Goal: Submit feedback/report problem: Submit feedback/report problem

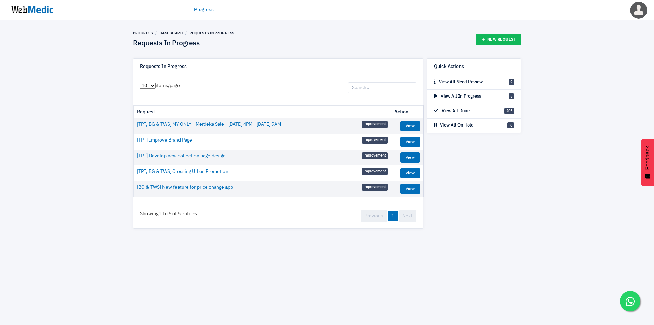
click at [28, 8] on img at bounding box center [32, 9] width 51 height 21
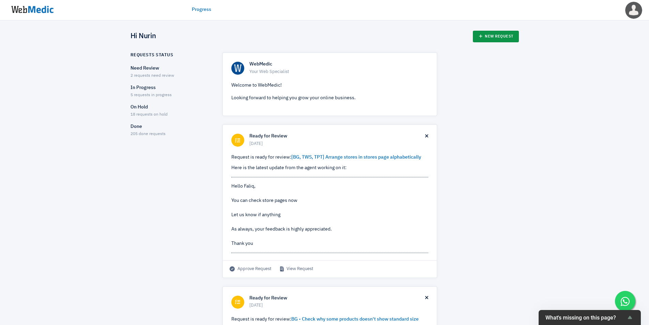
click at [490, 41] on link "New Request" at bounding box center [496, 37] width 46 height 12
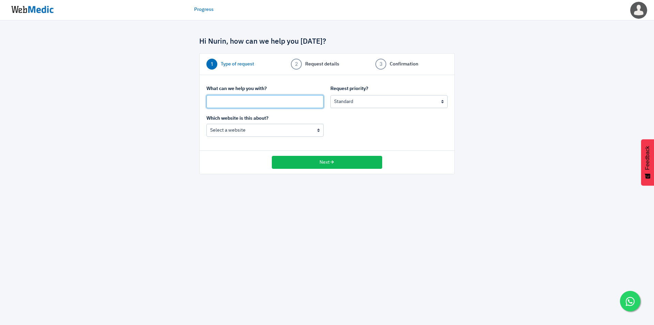
click at [265, 101] on input "text" at bounding box center [265, 101] width 117 height 13
click at [269, 102] on input "text" at bounding box center [265, 101] width 117 height 13
type input "[TPT] Unable to change to MY website on mobile"
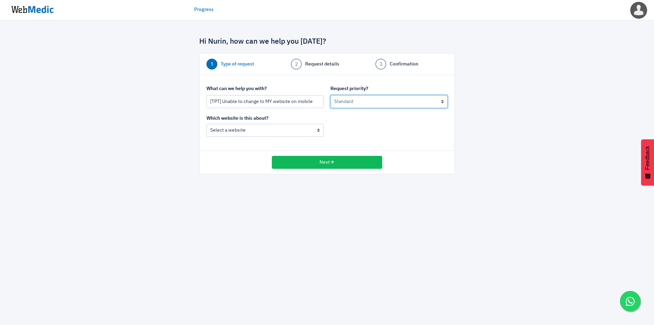
click at [355, 101] on select "Urgent: this is a mission critical issue High: this needs to be prioritized bef…" at bounding box center [389, 101] width 117 height 13
select select "2"
click at [331, 95] on select "Urgent: this is a mission critical issue High: this needs to be prioritized bef…" at bounding box center [389, 101] width 117 height 13
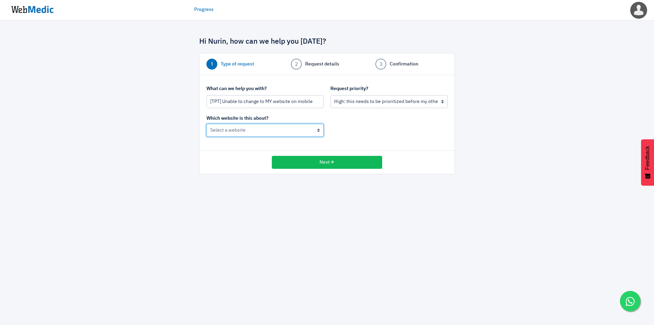
click at [279, 128] on select "BoardingGate The Wallet Shop The Planet Traveller" at bounding box center [265, 130] width 117 height 13
select select "195"
click at [207, 124] on select "BoardingGate The Wallet Shop The Planet Traveller" at bounding box center [265, 130] width 117 height 13
click at [383, 97] on select "Urgent: this is a mission critical issue High: this needs to be prioritized bef…" at bounding box center [389, 101] width 117 height 13
click at [331, 95] on select "Urgent: this is a mission critical issue High: this needs to be prioritized bef…" at bounding box center [389, 101] width 117 height 13
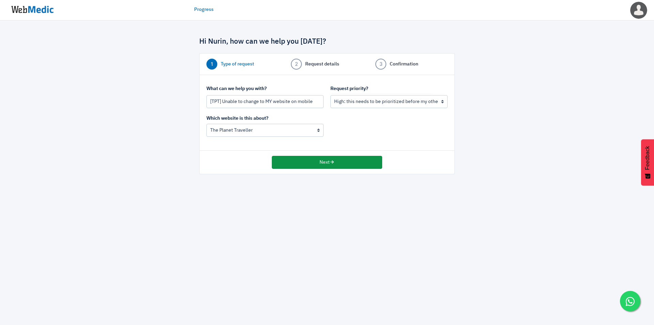
click at [361, 165] on button "Next" at bounding box center [327, 162] width 110 height 13
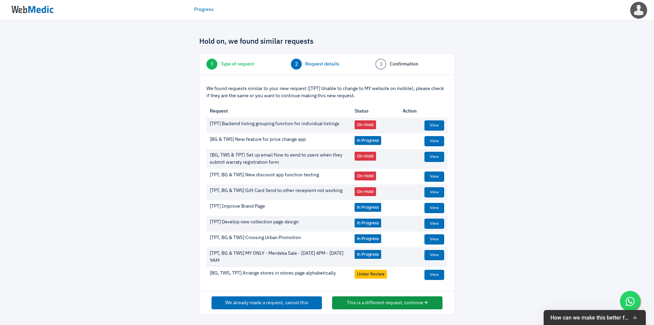
click at [345, 303] on button "This is a different request, continue" at bounding box center [387, 302] width 110 height 13
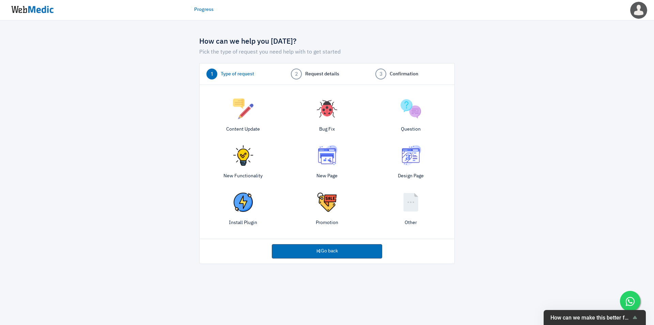
click at [327, 118] on img at bounding box center [327, 109] width 20 height 20
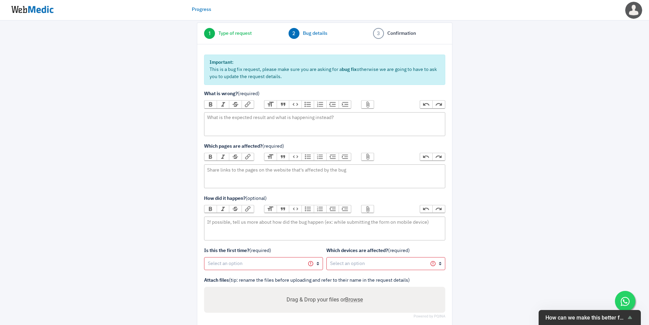
scroll to position [57, 0]
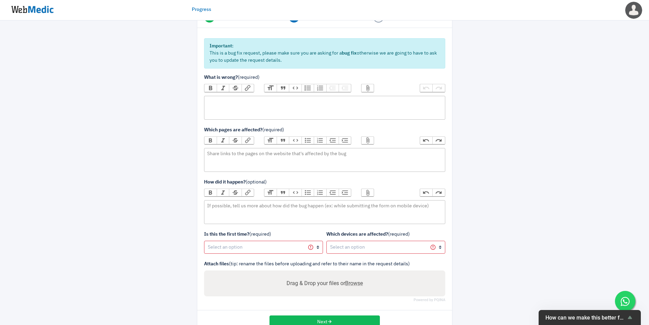
click at [330, 105] on trix-editor at bounding box center [324, 108] width 241 height 24
type trix-editor "<div>Unable to toggle to MY website on TPT website on mobile.&nbsp;</div>"
click at [381, 155] on trix-editor at bounding box center [324, 160] width 241 height 24
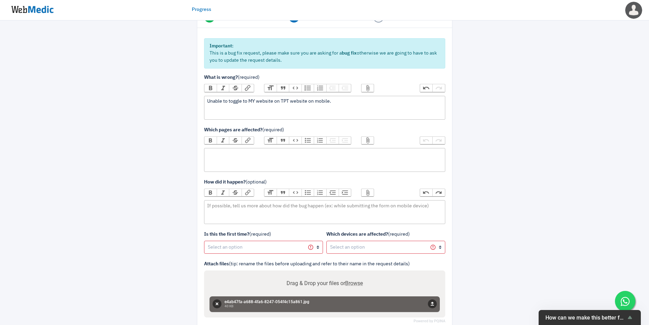
click at [251, 157] on trix-editor at bounding box center [324, 160] width 241 height 24
type trix-editor "<div>TPT website</div>"
click at [272, 210] on trix-editor at bounding box center [324, 212] width 241 height 24
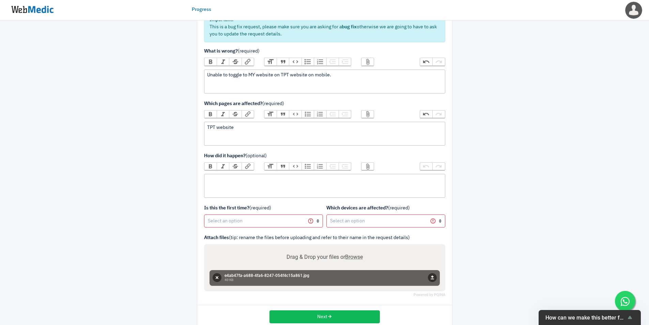
scroll to position [97, 0]
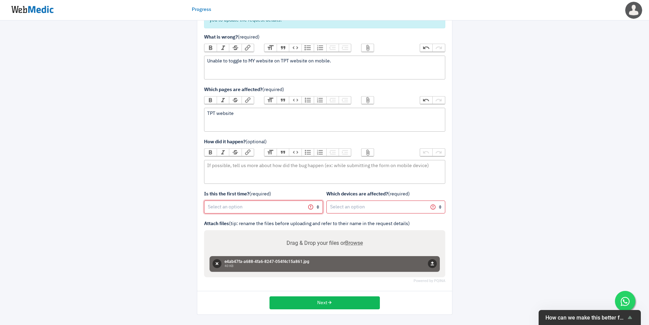
click at [253, 209] on select "Yes, first time No, happened before" at bounding box center [263, 206] width 119 height 13
select select "2"
click at [204, 200] on select "Yes, first time No, happened before" at bounding box center [263, 206] width 119 height 13
click at [370, 203] on select "All devices / not sure Mobile (iOS) Mobile (Android) Tablet (iOS) Tablet (Andro…" at bounding box center [386, 206] width 119 height 13
select select "2"
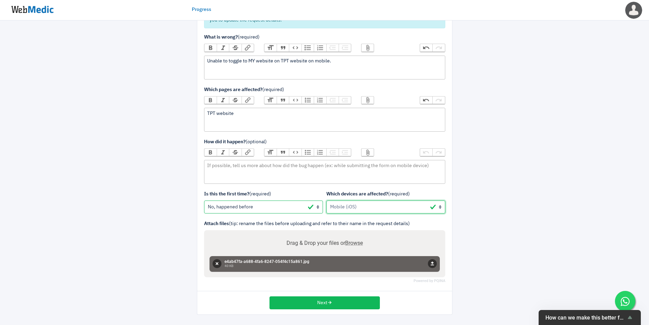
click at [327, 200] on select "All devices / not sure Mobile (iOS) Mobile (Android) Tablet (iOS) Tablet (Andro…" at bounding box center [386, 206] width 119 height 13
click at [546, 230] on div "We are happy to help you grow your online business Share as much detail as poss…" at bounding box center [324, 124] width 649 height 402
click at [354, 304] on button "Next" at bounding box center [325, 302] width 110 height 13
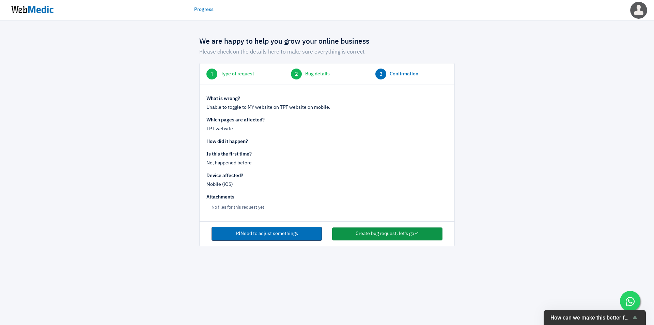
click at [376, 237] on button "Create bug request, let's go" at bounding box center [387, 233] width 110 height 13
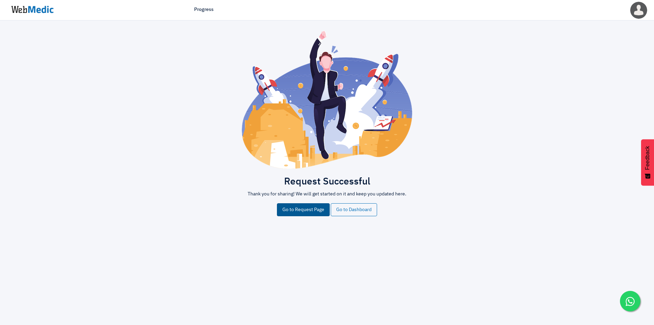
click at [304, 209] on link "Go to Request Page" at bounding box center [303, 209] width 53 height 13
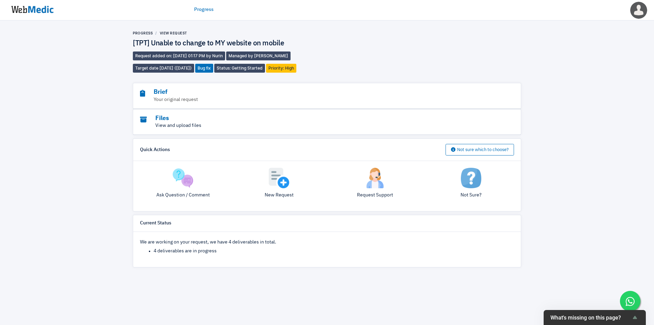
click at [227, 123] on p "View and upload files" at bounding box center [308, 125] width 337 height 7
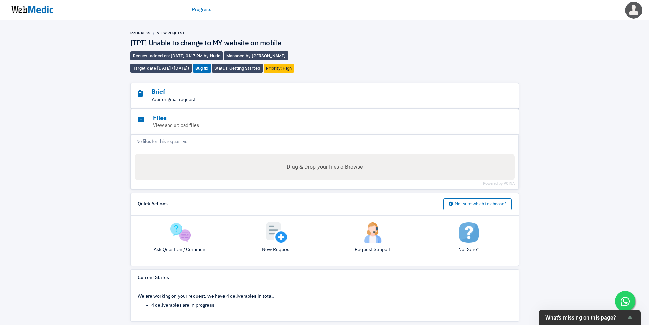
click at [235, 101] on p "Your original request" at bounding box center [306, 99] width 337 height 7
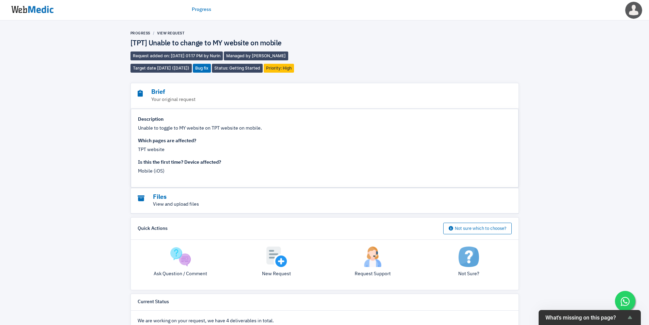
click at [183, 201] on p "View and upload files" at bounding box center [306, 204] width 337 height 7
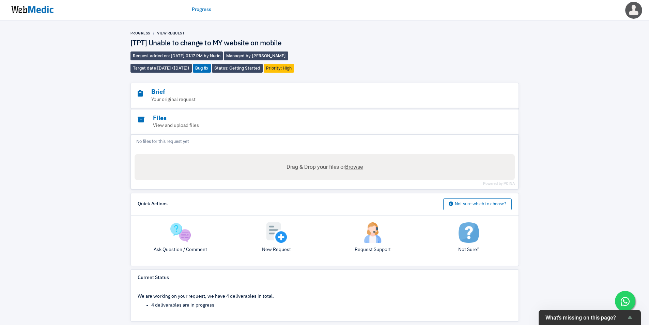
click at [363, 165] on span "Browse" at bounding box center [354, 167] width 18 height 6
click at [364, 156] on input "Drag & Drop your files or Browse" at bounding box center [325, 155] width 380 height 2
type input "C:\fakepath\TPT mobile.jpg"
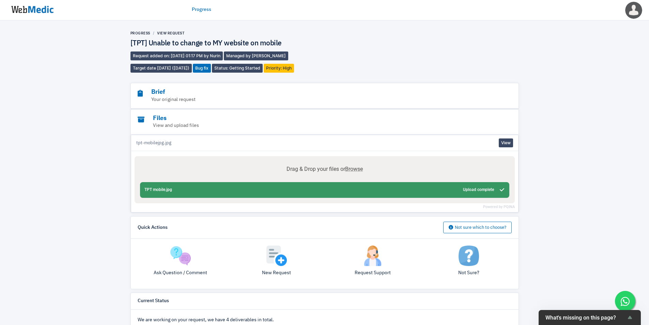
click at [577, 201] on div "Progress View Request [TPT] Unable to change to MY website on mobile Request ad…" at bounding box center [324, 187] width 649 height 335
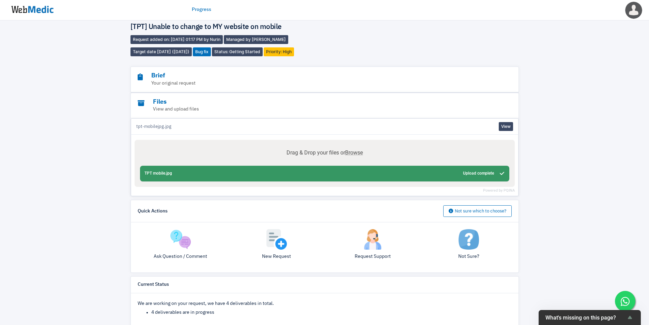
scroll to position [30, 0]
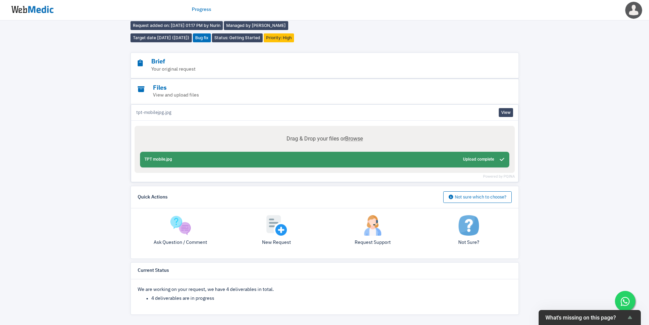
click at [577, 201] on div "Progress View Request [TPT] Unable to change to MY website on mobile Request ad…" at bounding box center [324, 157] width 649 height 335
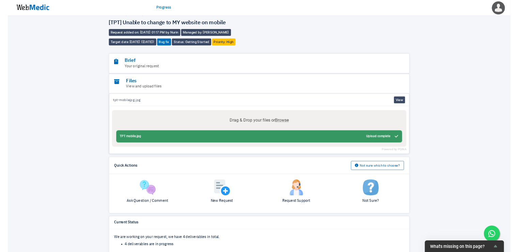
scroll to position [0, 0]
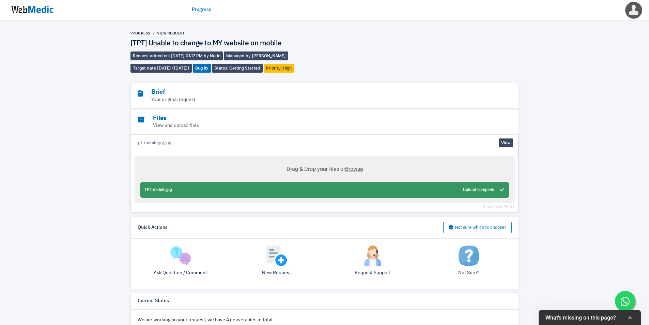
click at [556, 74] on div "Progress View Request [TPT] Unable to change to MY website on mobile Request ad…" at bounding box center [324, 187] width 649 height 335
click at [576, 81] on div "Progress View Request [TPT] Unable to change to MY website on mobile Request ad…" at bounding box center [324, 187] width 649 height 335
click at [526, 71] on div "Progress View Request [TPT] Unable to change to MY website on mobile Request ad…" at bounding box center [324, 187] width 649 height 335
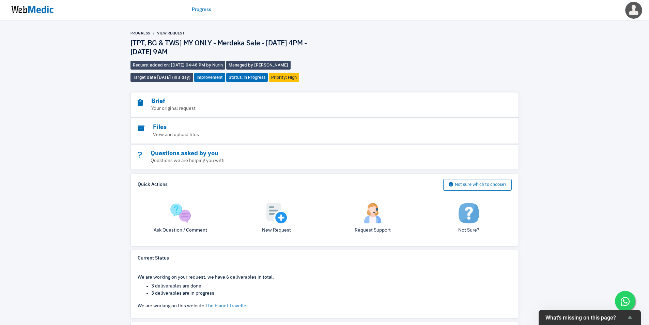
click at [431, 61] on div "Progress View Request [TPT, BG & TWS] MY ONLY - Merdeka Sale - 28 Aug 4PM - 2 S…" at bounding box center [325, 56] width 389 height 51
